Goal: Task Accomplishment & Management: Use online tool/utility

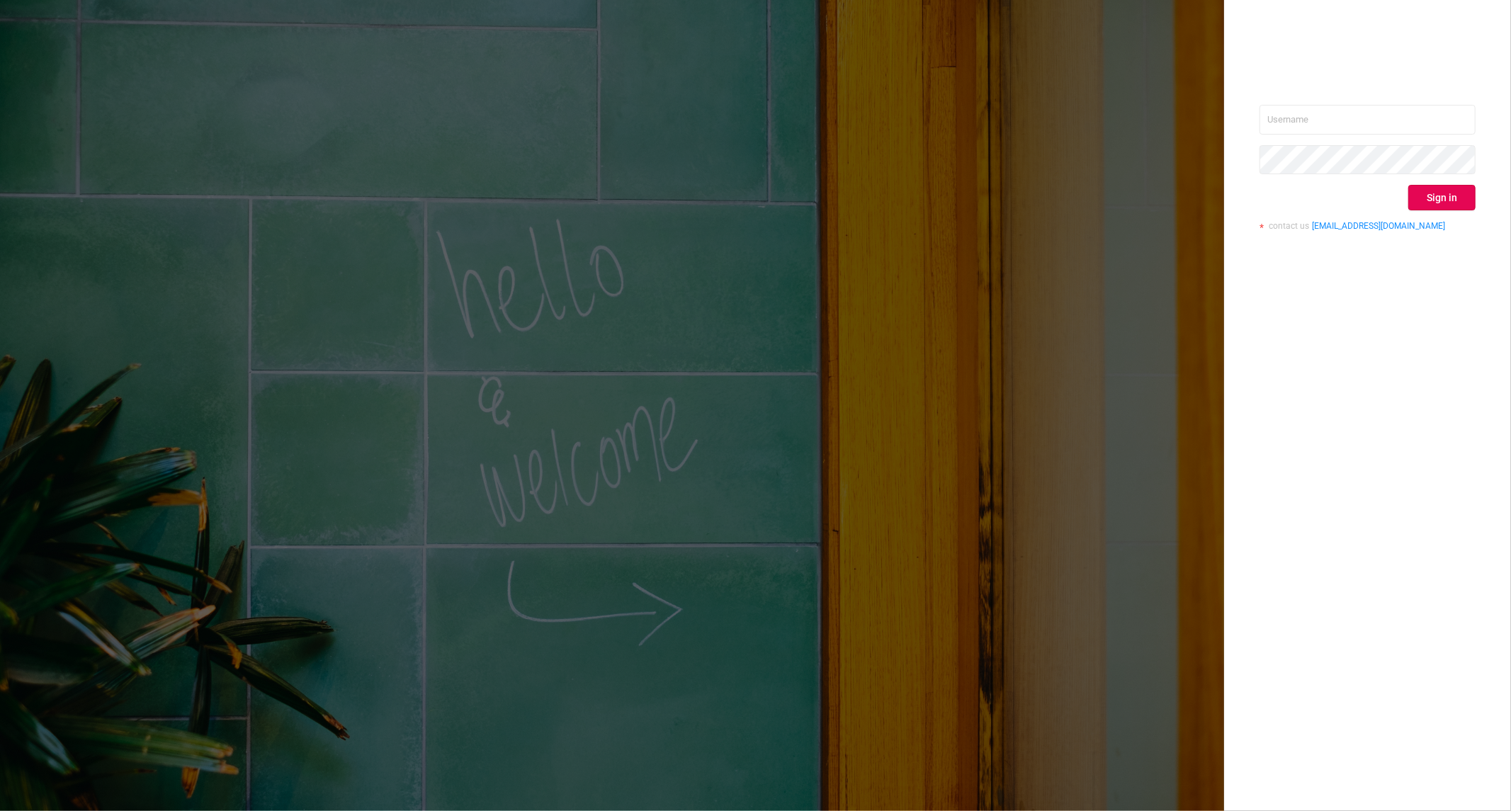
type input "[PERSON_NAME][EMAIL_ADDRESS][DOMAIN_NAME]"
click at [1450, 209] on button "Sign in" at bounding box center [1441, 197] width 67 height 25
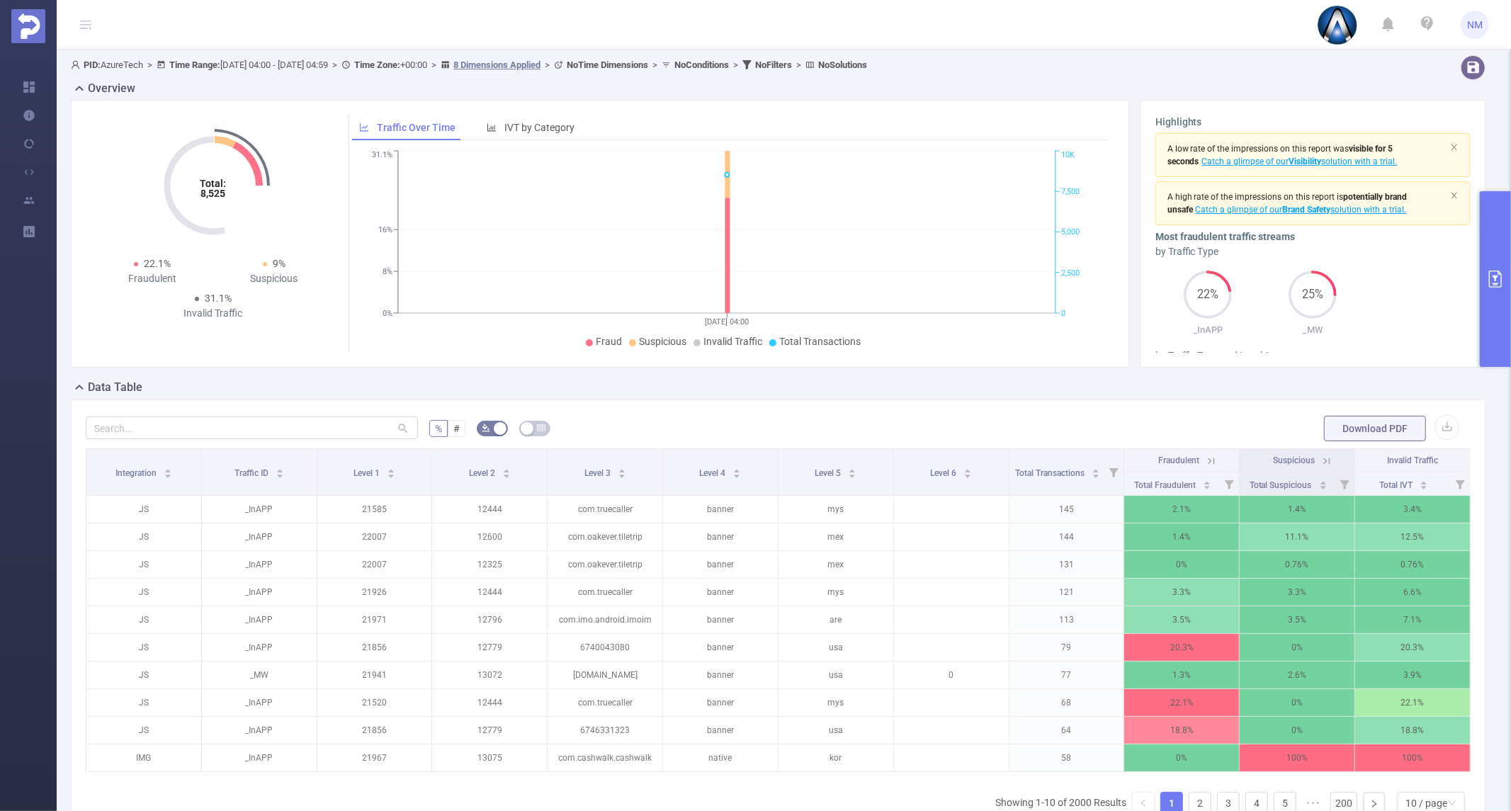
click at [1485, 314] on button "primary" at bounding box center [1495, 279] width 31 height 176
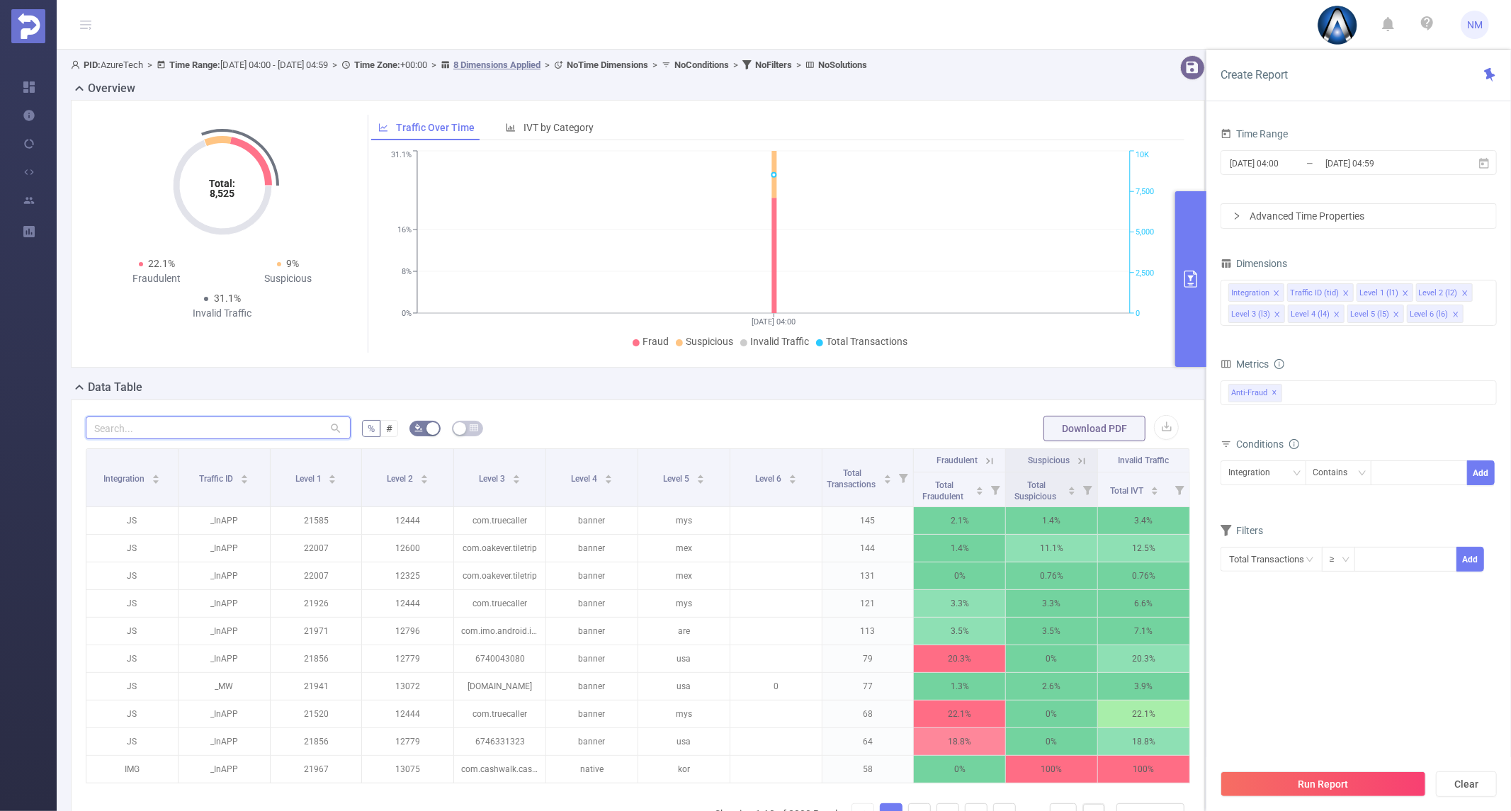
click at [208, 421] on input "text" at bounding box center [218, 427] width 265 height 23
paste input "dev.circle.crush"
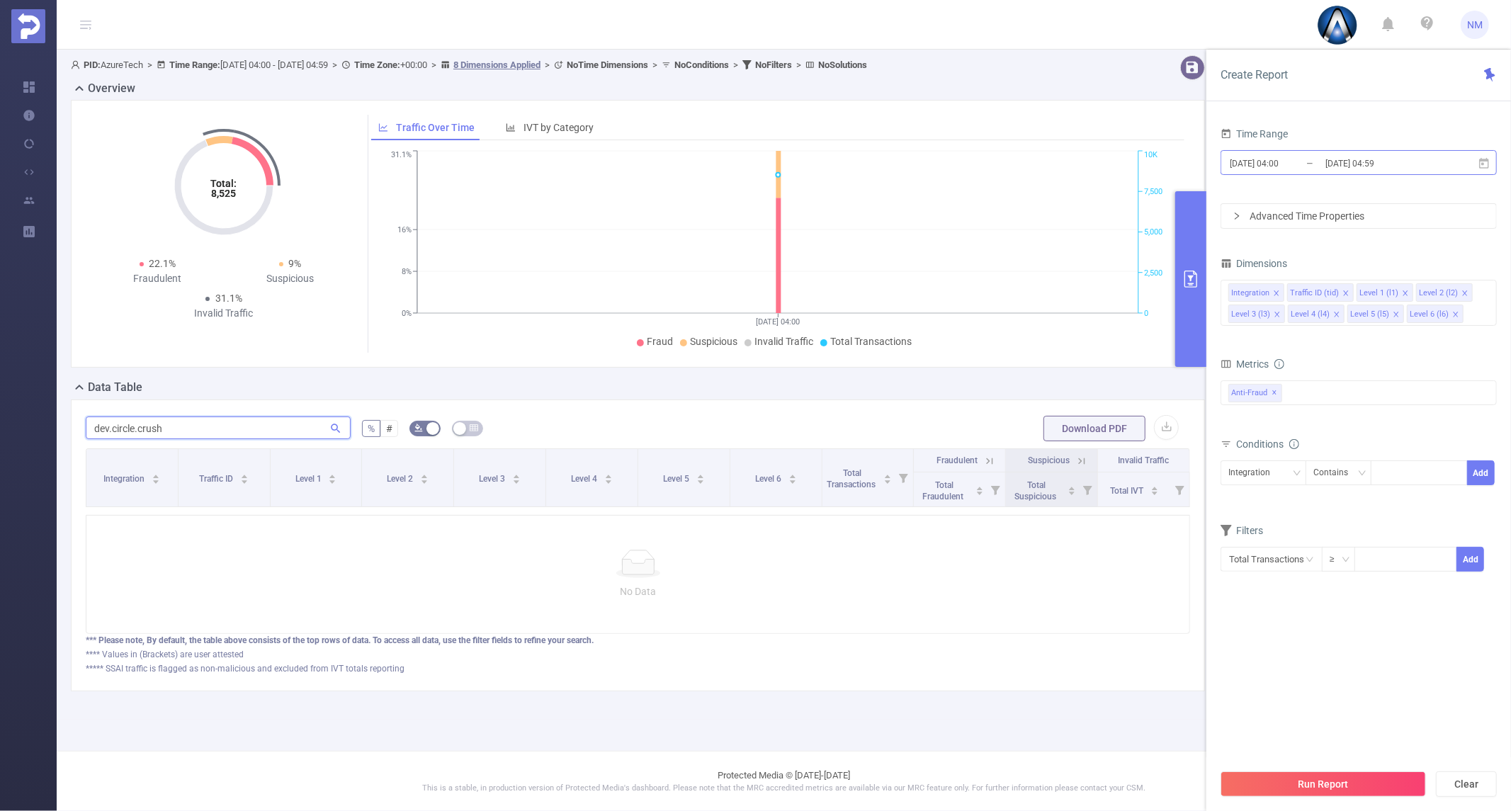
type input "dev.circle.crush"
click at [1339, 164] on input "[DATE] 04:59" at bounding box center [1381, 163] width 115 height 19
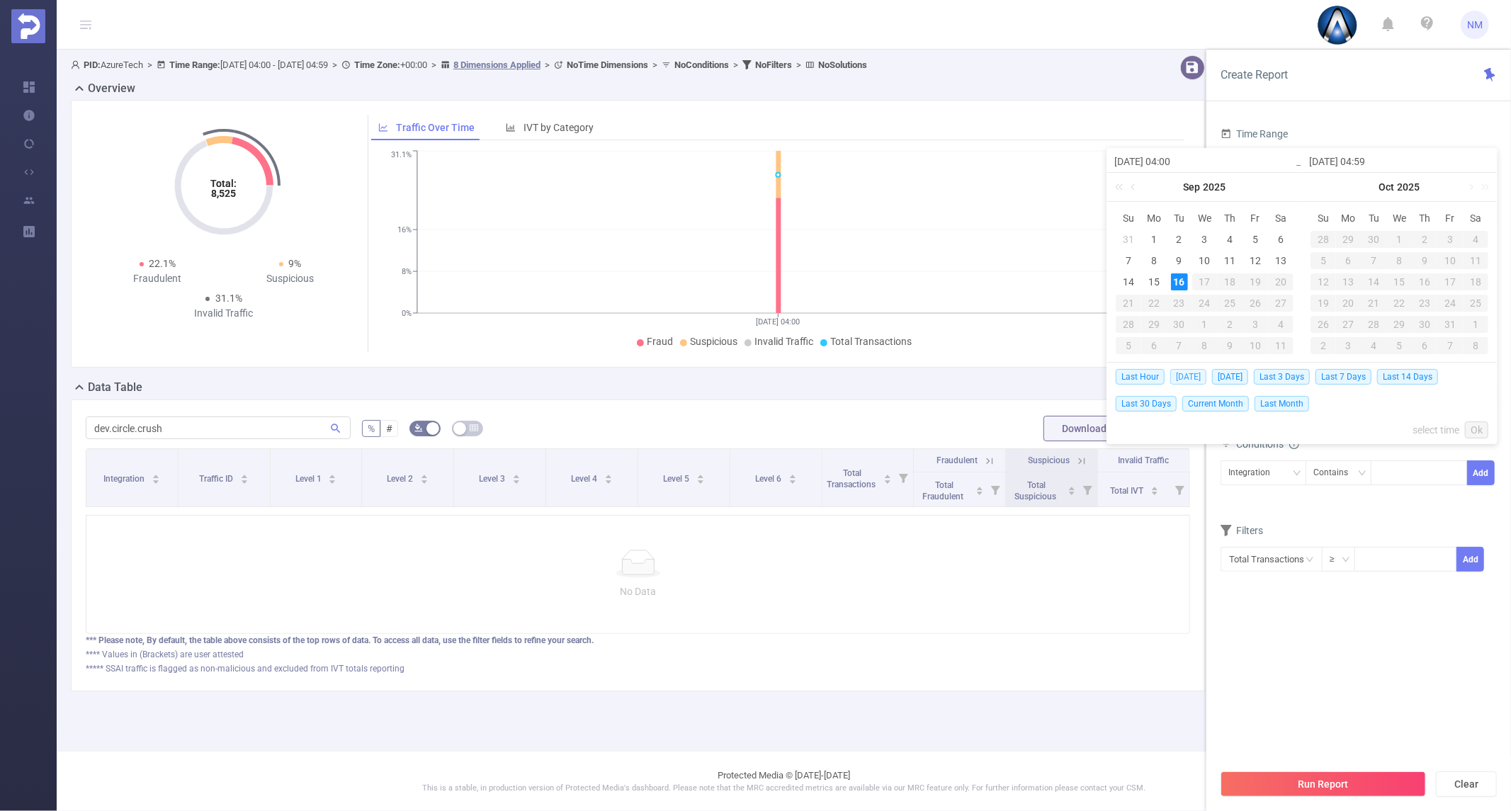
click at [1191, 381] on span "[DATE]" at bounding box center [1188, 377] width 36 height 16
type input "[DATE] 00:00"
type input "[DATE] 23:59"
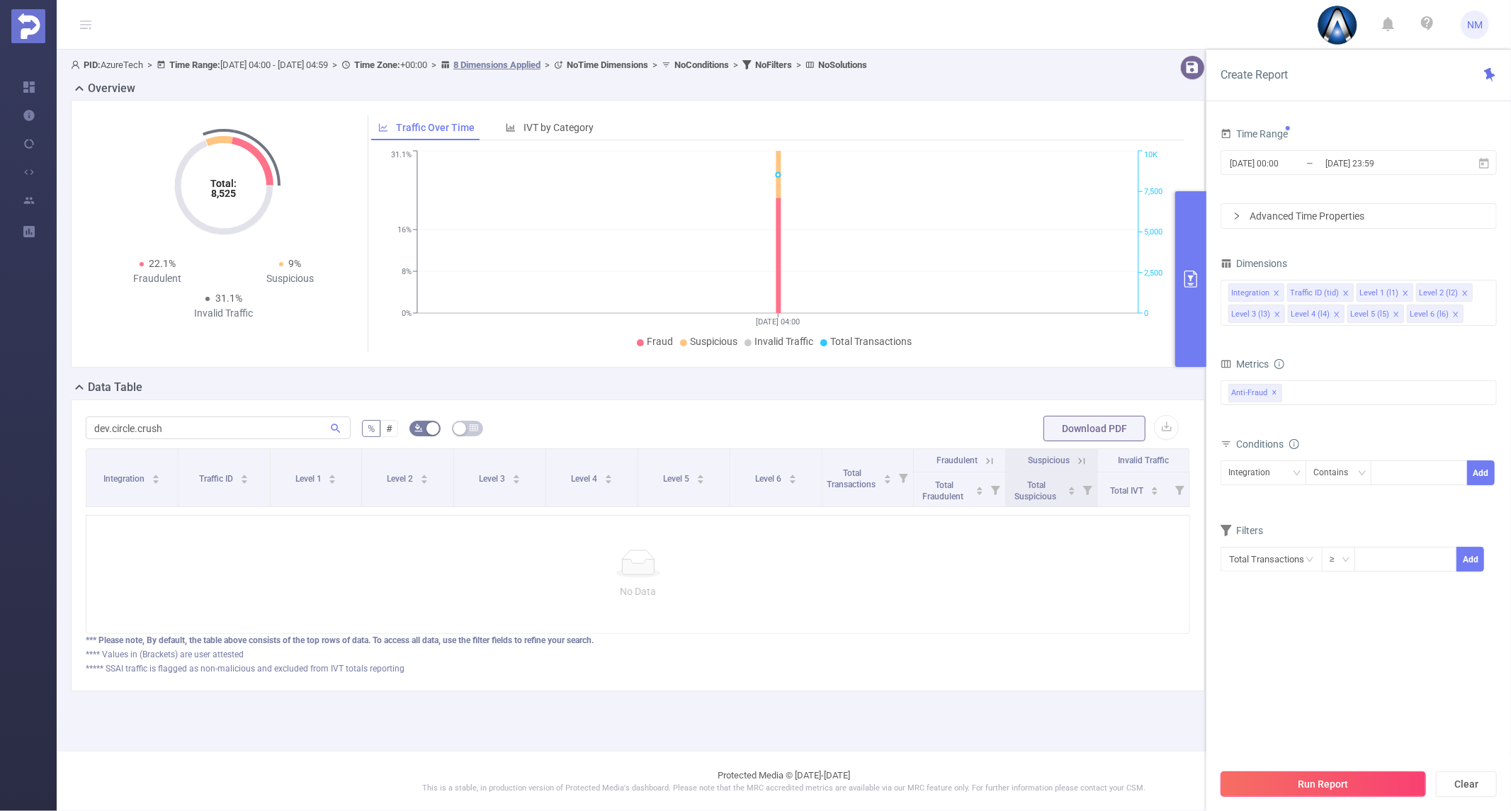
click at [1304, 782] on button "Run Report" at bounding box center [1322, 783] width 205 height 25
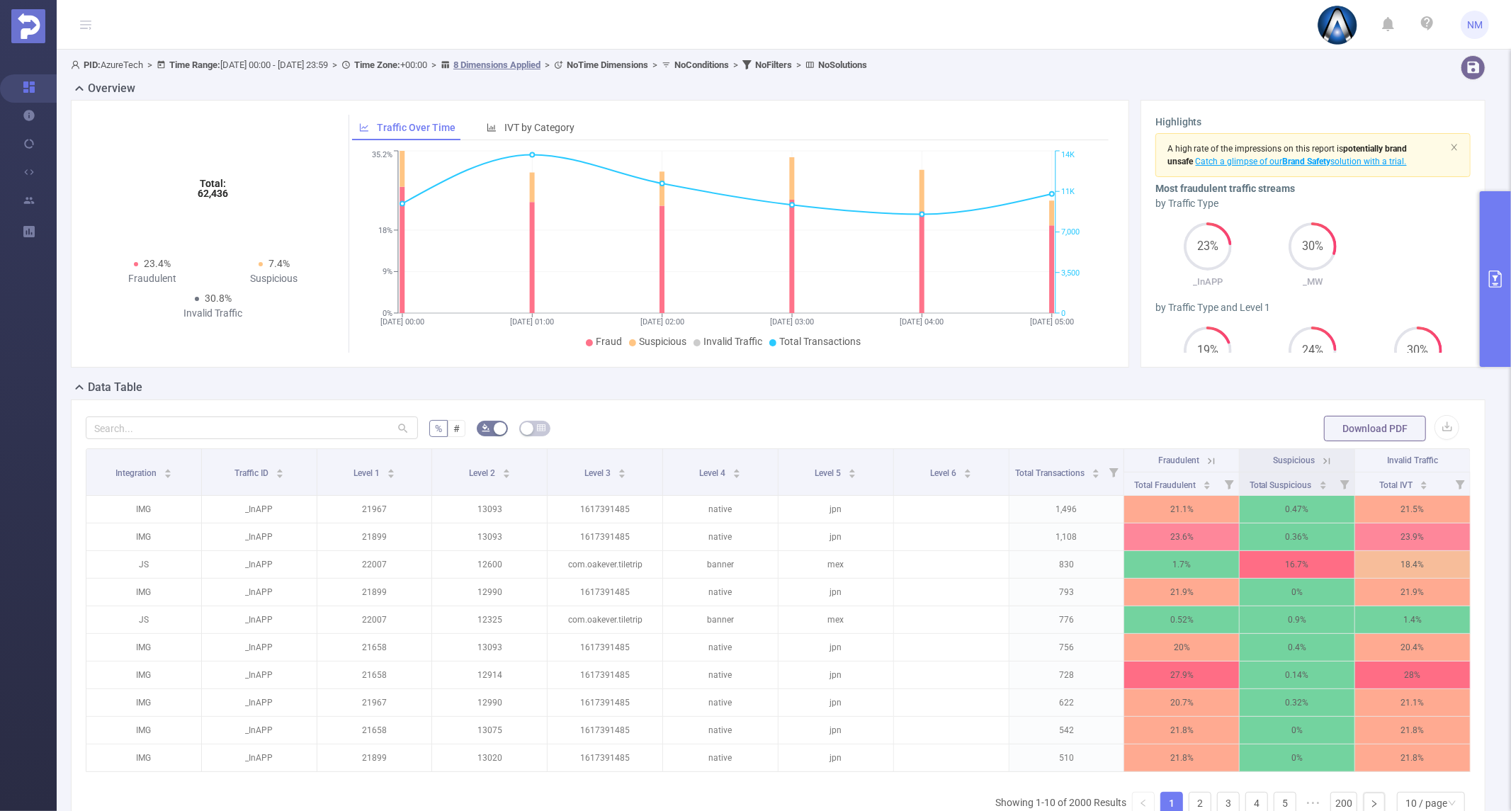
click at [237, 414] on div "% # Download PDF Integration Traffic ID Level 1 Level 2 Level 3 Level 4 Level 5…" at bounding box center [778, 641] width 1414 height 484
click at [239, 421] on input "text" at bounding box center [252, 427] width 332 height 23
paste input "dev.circle.crush"
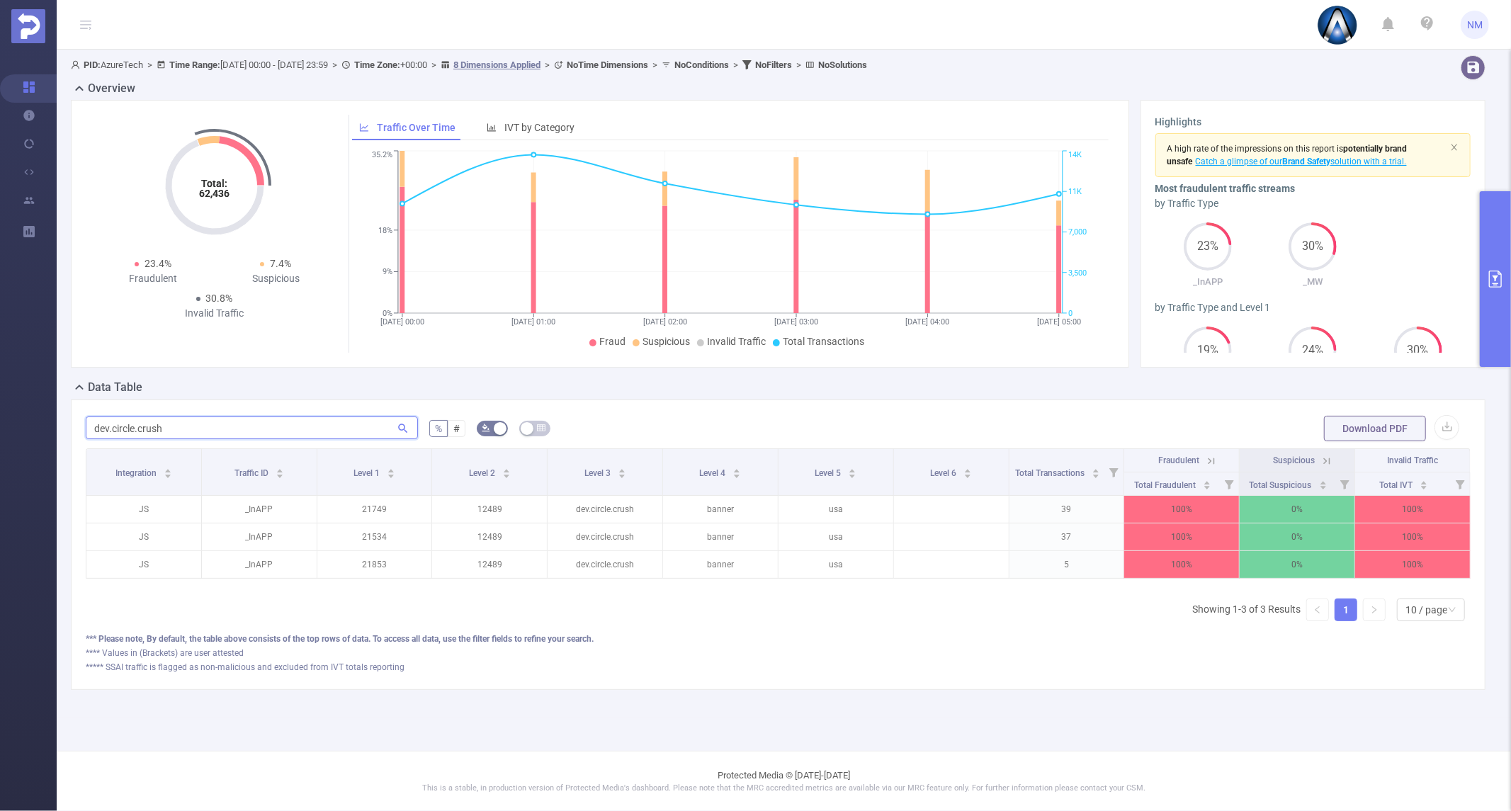
type input "dev.circle.crush"
